Goal: Contribute content: Contribute content

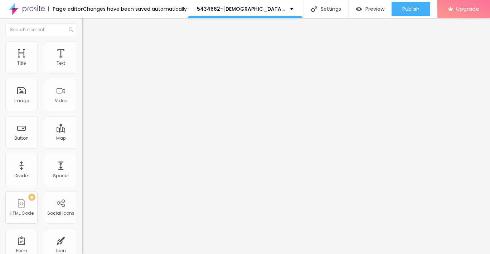
click at [82, 62] on span "Add image" at bounding box center [96, 58] width 29 height 6
click at [89, 49] on span "Style" at bounding box center [94, 46] width 10 height 6
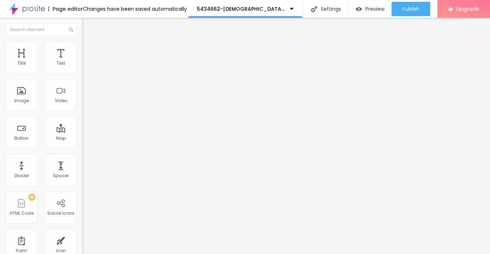
type input "85"
type input "75"
type input "65"
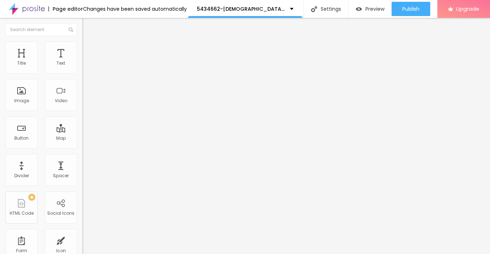
type input "65"
type input "60"
type input "45"
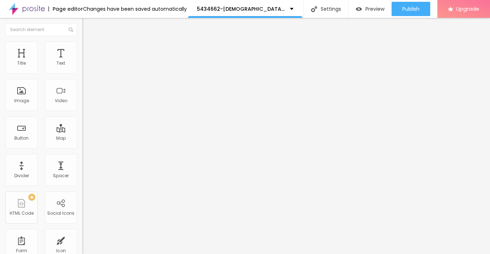
type input "40"
type input "35"
type input "30"
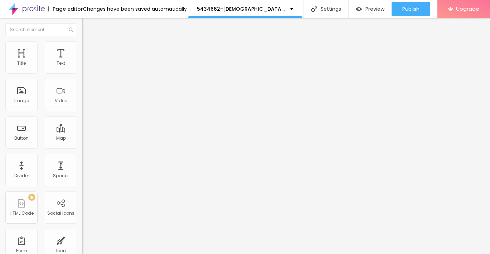
type input "30"
type input "25"
type input "20"
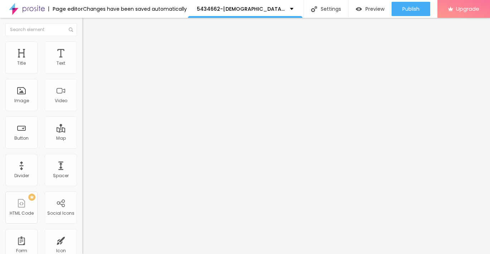
type input "15"
type input "10"
drag, startPoint x: 74, startPoint y: 76, endPoint x: -2, endPoint y: 75, distance: 76.2
type input "10"
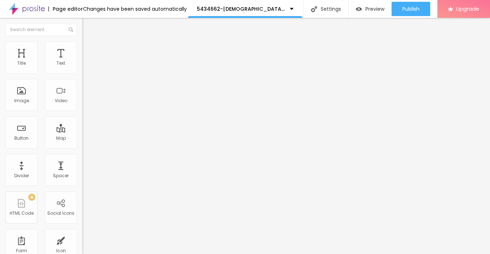
click at [82, 73] on input "range" at bounding box center [105, 71] width 46 height 6
click at [88, 23] on img "button" at bounding box center [91, 26] width 6 height 6
click at [82, 69] on button "button" at bounding box center [87, 65] width 10 height 8
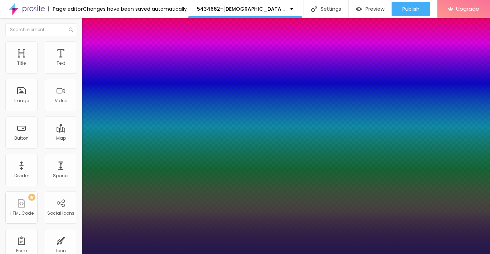
type input "1"
type input "21"
type input "1"
type input "21"
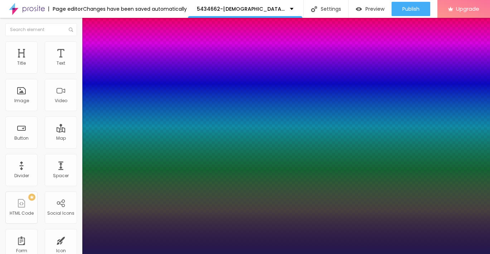
type input "1"
type input "22"
type input "1"
type input "23"
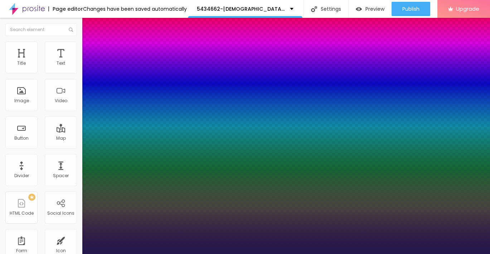
type input "23"
type input "1"
type input "24"
type input "1"
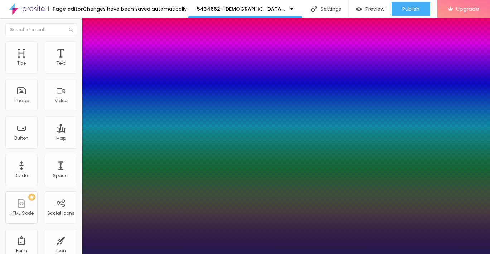
type input "26"
type input "1"
type input "27"
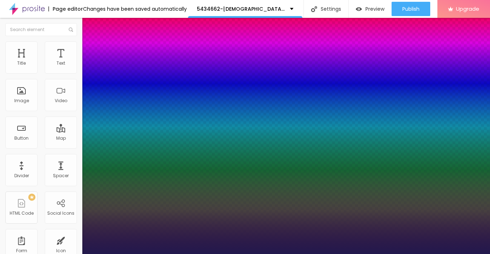
type input "1"
type input "26"
type input "1"
type input "25"
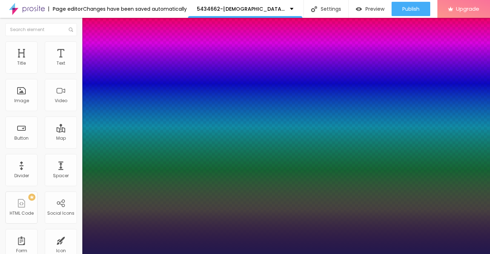
type input "25"
type input "1"
type input "24"
type input "1"
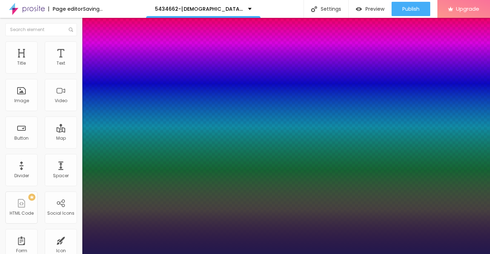
type input "23"
type input "1"
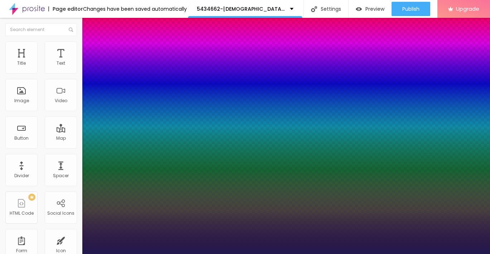
type input "22"
type input "1"
type input "22"
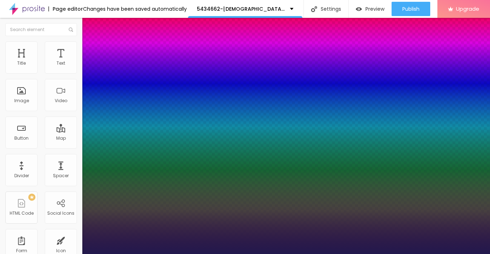
click at [8, 254] on div at bounding box center [245, 254] width 490 height 0
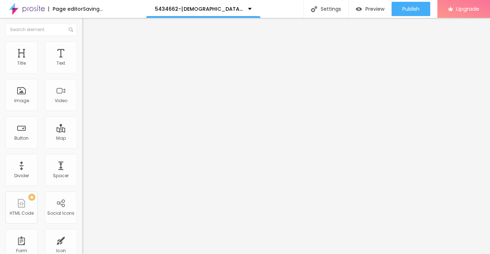
click at [88, 29] on img "button" at bounding box center [91, 26] width 6 height 6
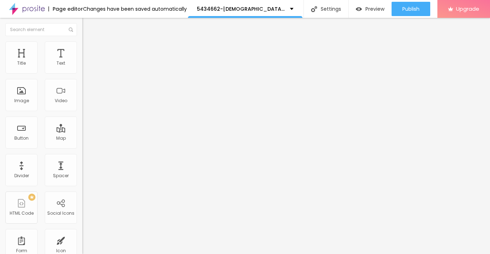
click at [82, 67] on input "Click me" at bounding box center [125, 63] width 86 height 7
paste input "→ VIEW DOCUMENT HERE"
type input "→ VIEW DOCUMENT HERE"
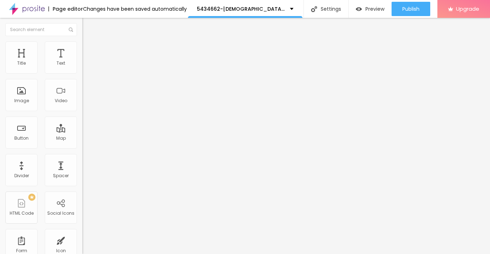
click at [82, 147] on input "https://" at bounding box center [125, 143] width 86 height 7
paste input "[URL][DOMAIN_NAME]"
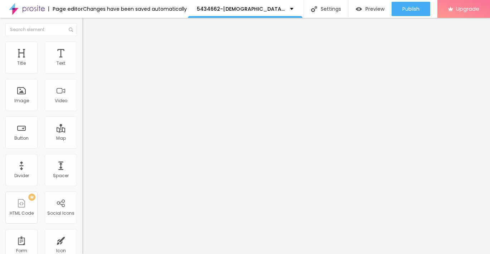
type input "[URL][DOMAIN_NAME]"
click at [89, 51] on span "Advanced" at bounding box center [100, 53] width 23 height 6
type input "19"
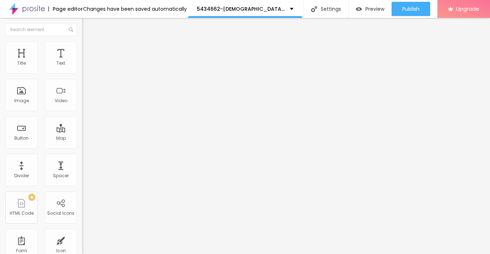
click at [82, 139] on input "range" at bounding box center [105, 142] width 46 height 6
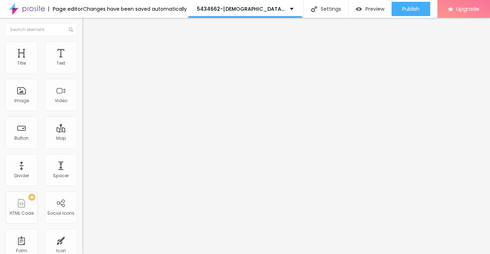
type input "24"
click at [82, 139] on input "range" at bounding box center [105, 142] width 46 height 6
type input "23"
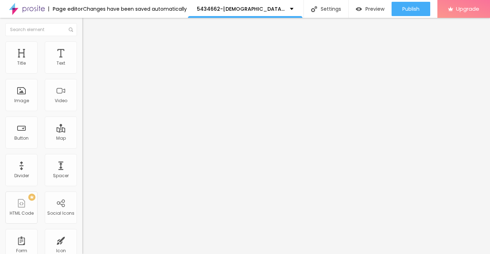
type input "22"
type input "21"
type input "20"
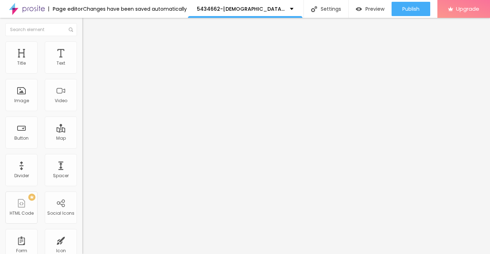
type input "20"
type input "19"
type input "20"
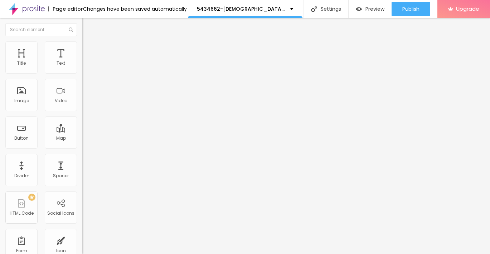
type input "21"
type input "22"
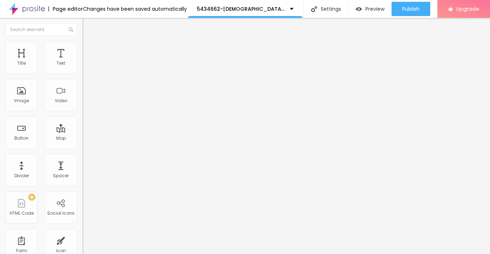
click at [82, 139] on input "range" at bounding box center [105, 142] width 46 height 6
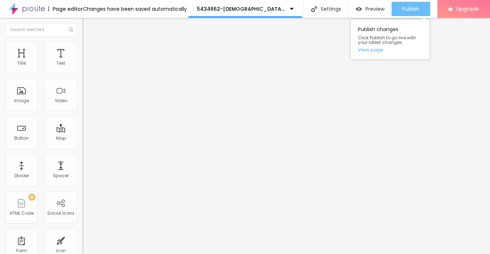
click at [410, 10] on span "Publish" at bounding box center [410, 9] width 17 height 6
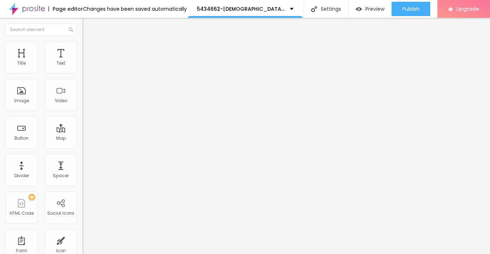
click at [82, 62] on span "Change image" at bounding box center [101, 58] width 38 height 6
click at [89, 49] on span "Style" at bounding box center [94, 46] width 10 height 6
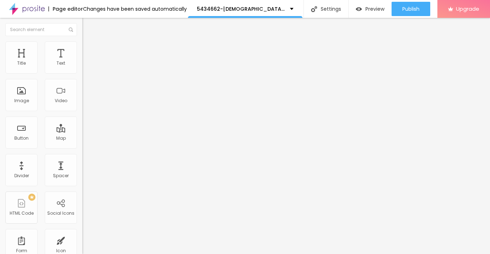
drag, startPoint x: 64, startPoint y: 74, endPoint x: -2, endPoint y: 79, distance: 66.4
click at [0, 79] on html "Page editor Changes have been saved automatically 5434662-[DEMOGRAPHIC_DATA] Ch…" at bounding box center [245, 127] width 490 height 254
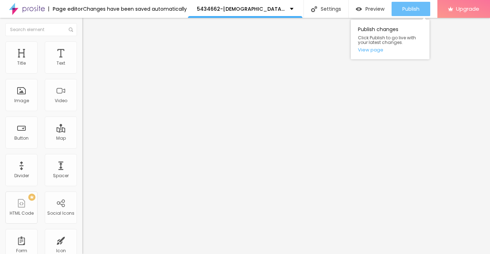
click at [408, 11] on span "Publish" at bounding box center [410, 9] width 17 height 6
